Goal: Task Accomplishment & Management: Use online tool/utility

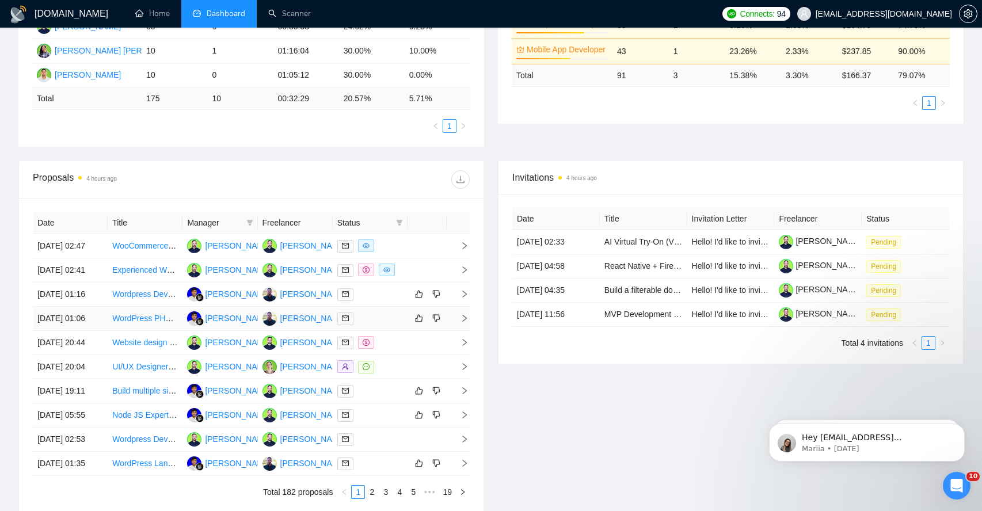
scroll to position [288, 0]
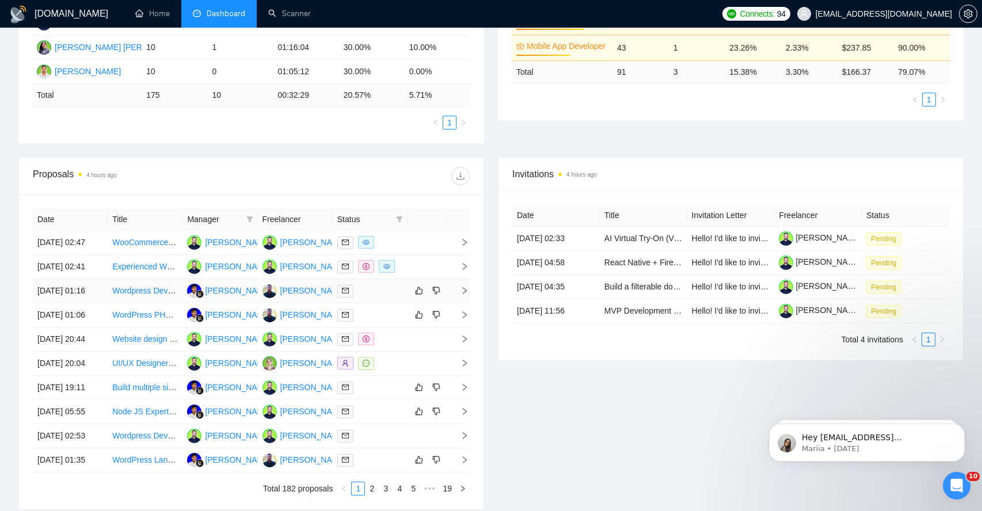
click at [465, 294] on icon "right" at bounding box center [465, 290] width 4 height 7
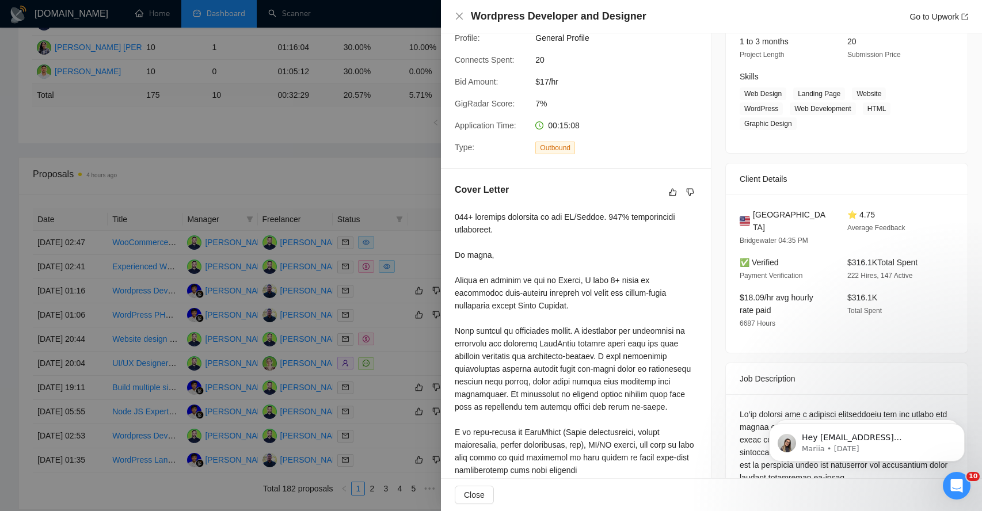
scroll to position [154, 0]
click at [482, 497] on span "Close" at bounding box center [474, 495] width 21 height 13
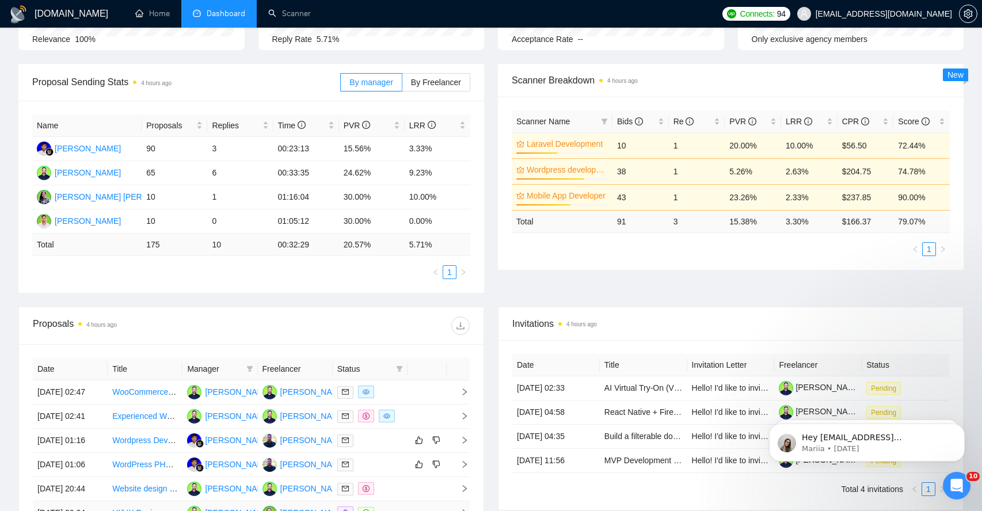
scroll to position [0, 0]
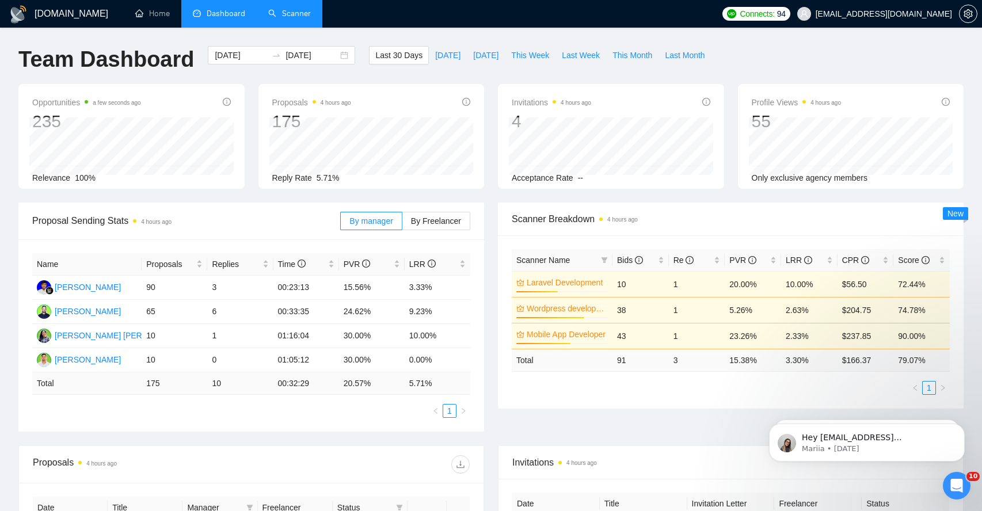
click at [291, 18] on link "Scanner" at bounding box center [289, 14] width 43 height 10
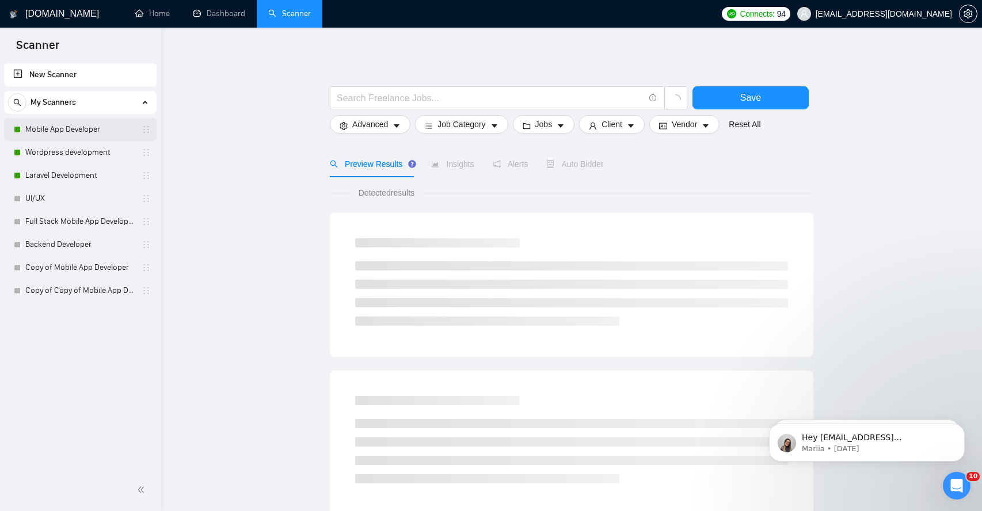
click at [44, 128] on link "Mobile App Developer" at bounding box center [79, 129] width 109 height 23
